Goal: Navigation & Orientation: Find specific page/section

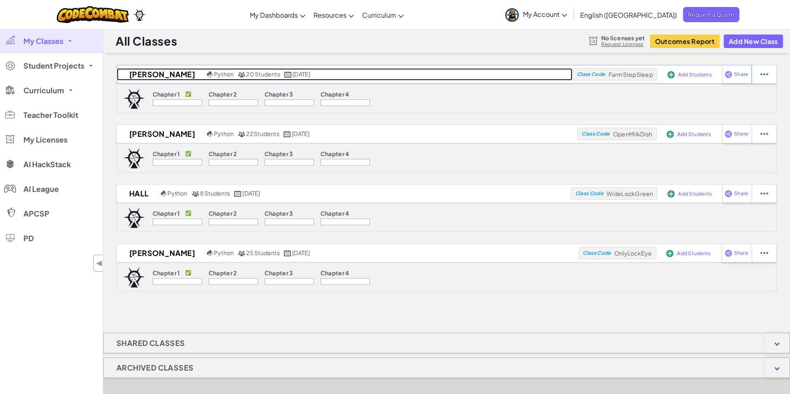
click at [246, 74] on span "20 Students" at bounding box center [263, 73] width 34 height 7
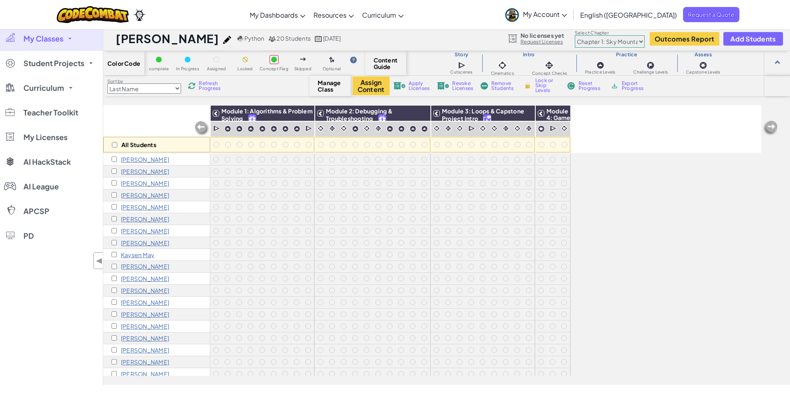
click at [67, 42] on link "My Classes" at bounding box center [51, 38] width 103 height 25
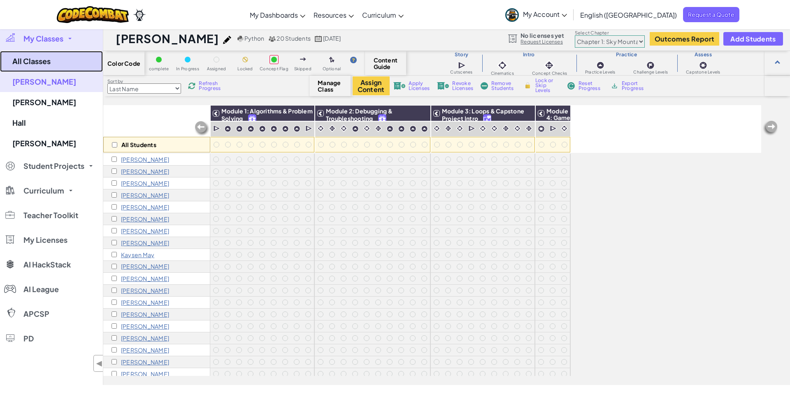
click at [31, 60] on link "All Classes" at bounding box center [51, 61] width 103 height 21
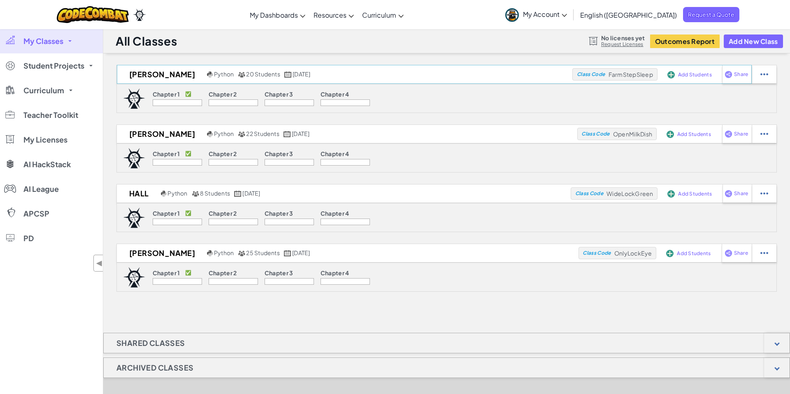
click at [694, 74] on span "Add Students" at bounding box center [695, 74] width 34 height 5
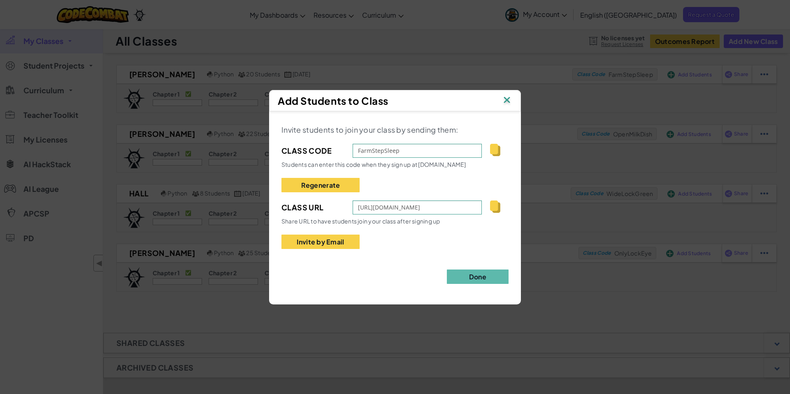
click at [507, 100] on img at bounding box center [506, 101] width 11 height 12
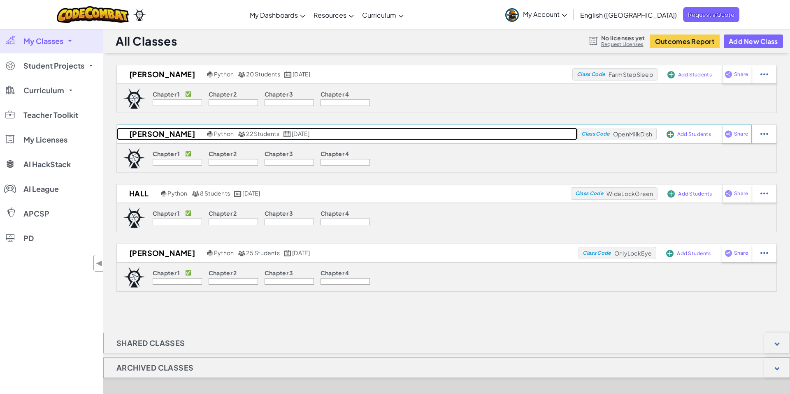
click at [246, 135] on span "22 Students" at bounding box center [262, 133] width 33 height 7
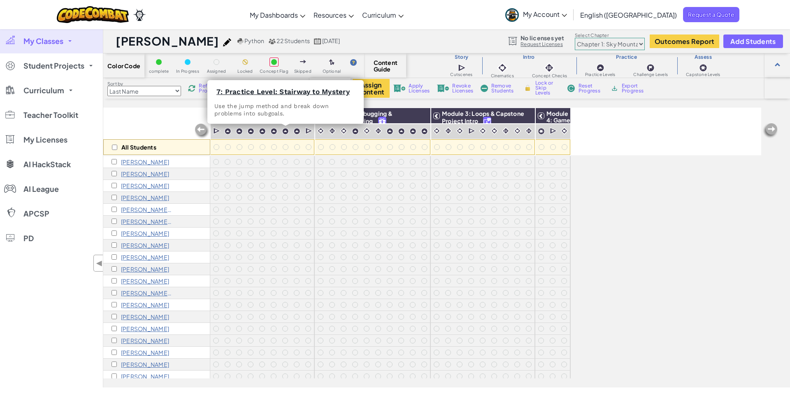
click at [53, 39] on span "My Classes" at bounding box center [43, 40] width 40 height 7
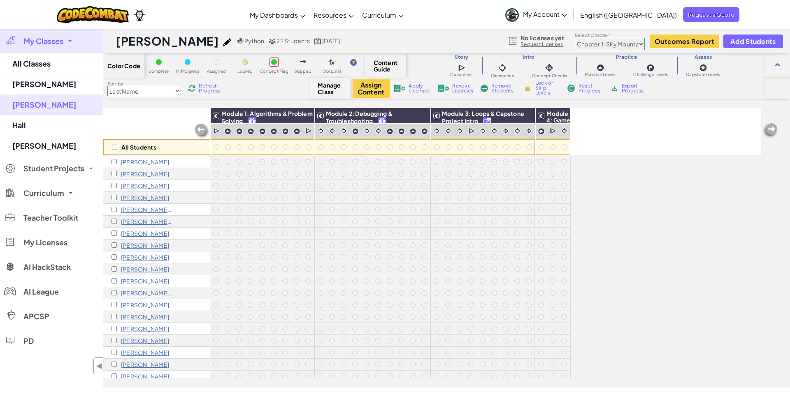
click at [54, 41] on span "My Classes" at bounding box center [43, 40] width 40 height 7
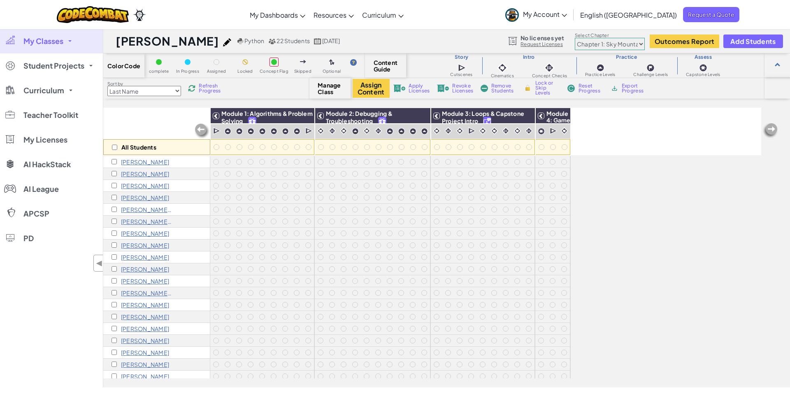
click at [69, 43] on link "My Classes" at bounding box center [51, 41] width 103 height 25
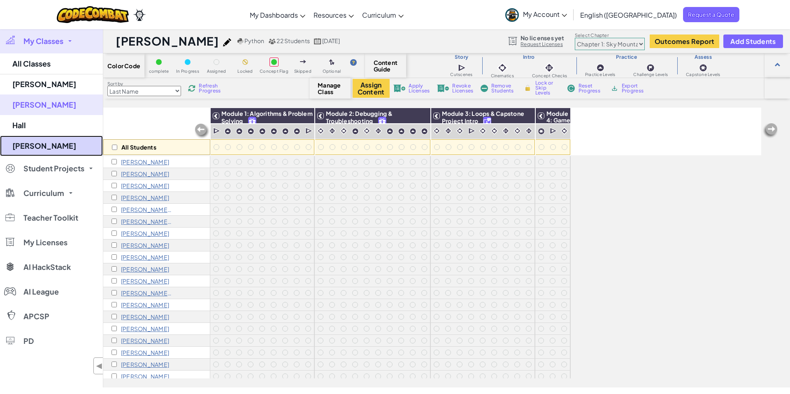
click at [25, 148] on link "[PERSON_NAME]" at bounding box center [51, 146] width 103 height 21
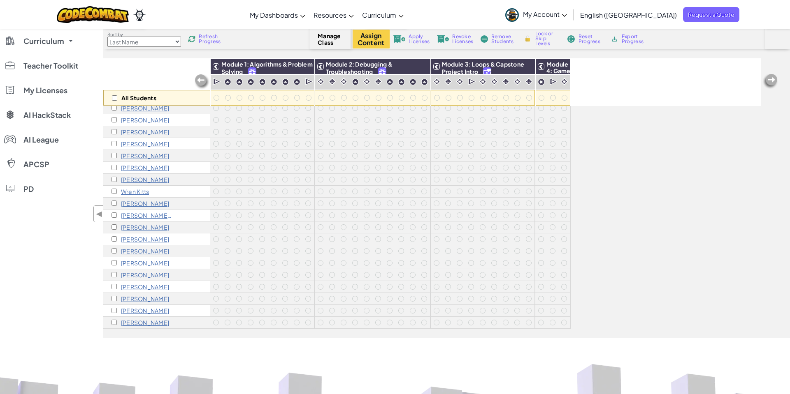
scroll to position [76, 0]
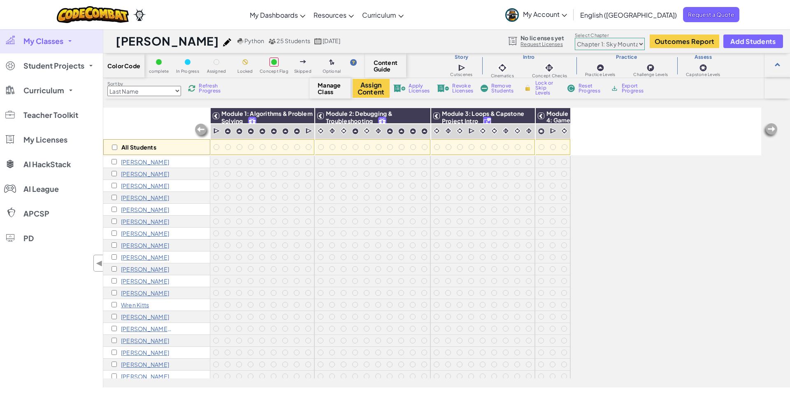
click at [65, 41] on link "My Classes" at bounding box center [51, 41] width 103 height 25
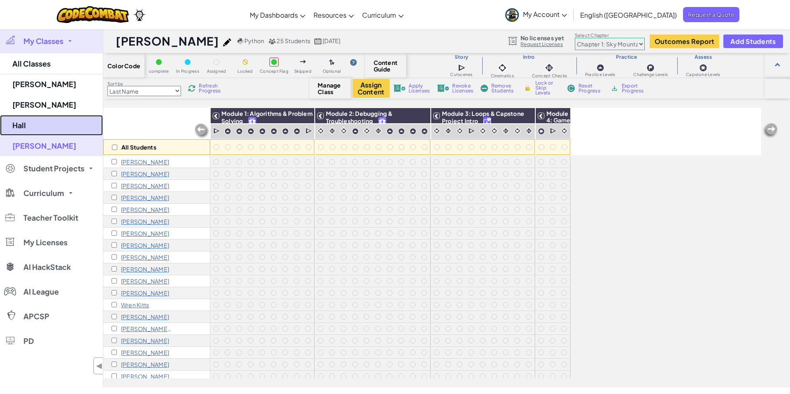
click at [27, 130] on link "Hall" at bounding box center [51, 125] width 103 height 21
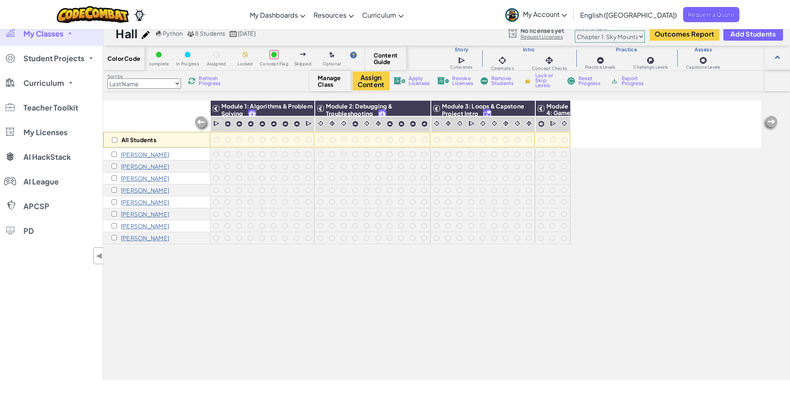
scroll to position [8, 0]
